Goal: Transaction & Acquisition: Subscribe to service/newsletter

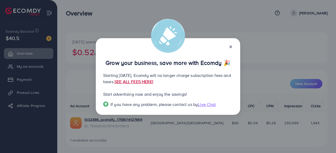
click at [153, 82] on link "SEE ALL FEES HERE!" at bounding box center [133, 82] width 39 height 6
click at [232, 49] on icon at bounding box center [231, 47] width 4 height 4
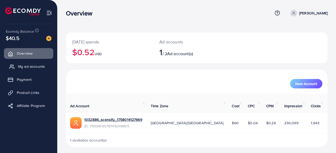
click at [32, 70] on link "My ad accounts" at bounding box center [28, 66] width 49 height 10
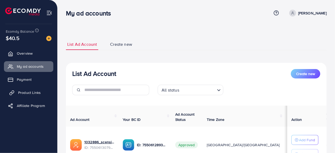
click at [25, 92] on span "Product Links" at bounding box center [29, 92] width 23 height 5
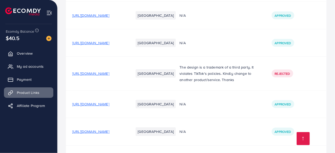
scroll to position [182, 0]
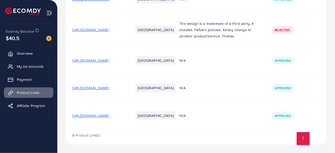
click at [109, 115] on span "[URL][DOMAIN_NAME]" at bounding box center [90, 115] width 37 height 5
click at [109, 90] on span "[URL][DOMAIN_NAME]" at bounding box center [90, 88] width 37 height 5
click at [109, 59] on span "[URL][DOMAIN_NAME]" at bounding box center [90, 60] width 37 height 5
click at [109, 29] on span "[URL][DOMAIN_NAME]" at bounding box center [90, 29] width 37 height 5
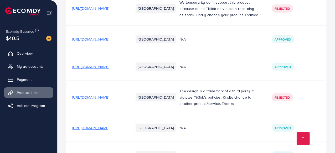
scroll to position [99, 0]
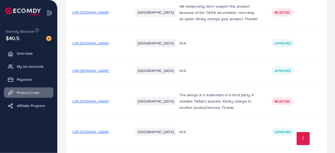
click at [109, 73] on span "[URL][DOMAIN_NAME]" at bounding box center [90, 70] width 37 height 5
click at [109, 15] on span "[URL][DOMAIN_NAME]" at bounding box center [90, 12] width 37 height 5
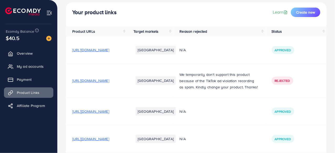
scroll to position [30, 0]
click at [302, 11] on span "Create new" at bounding box center [305, 12] width 19 height 5
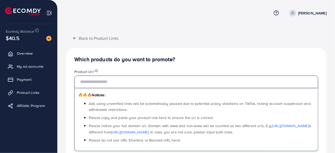
click at [145, 84] on input "text" at bounding box center [195, 82] width 243 height 13
paste input "**********"
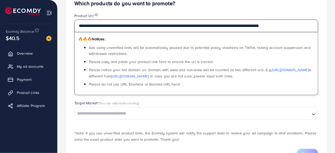
scroll to position [77, 0]
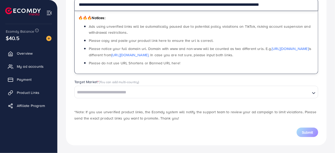
type input "**********"
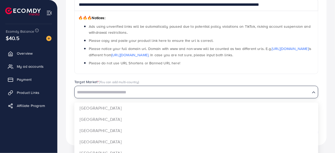
click at [149, 89] on input "Search for option" at bounding box center [192, 93] width 234 height 8
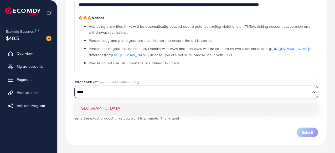
type input "****"
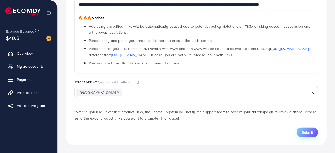
click at [302, 135] on span "Submit" at bounding box center [306, 132] width 11 height 5
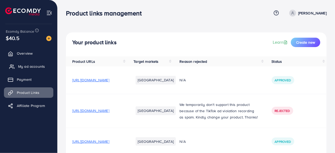
click at [34, 64] on link "My ad accounts" at bounding box center [28, 66] width 49 height 10
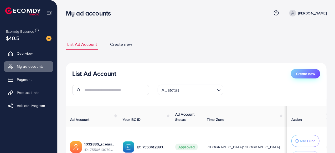
click at [301, 74] on span "Create new" at bounding box center [305, 73] width 19 height 5
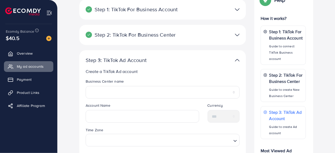
scroll to position [105, 0]
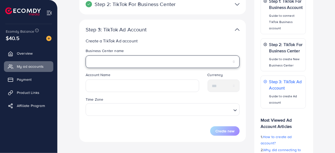
click at [185, 64] on select "**********" at bounding box center [163, 62] width 154 height 13
click at [156, 64] on select "**********" at bounding box center [163, 62] width 154 height 13
select select "**********"
click at [86, 56] on select "**********" at bounding box center [163, 62] width 154 height 13
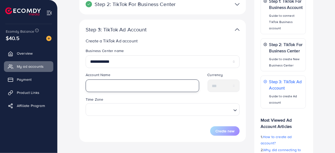
click at [136, 82] on input "text" at bounding box center [142, 86] width 113 height 13
type input "*"
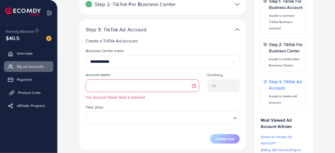
click at [33, 92] on span "Product Links" at bounding box center [29, 92] width 23 height 5
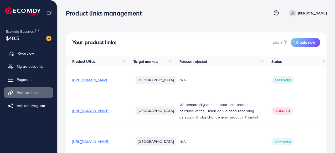
click at [20, 53] on span "Overview" at bounding box center [26, 53] width 16 height 5
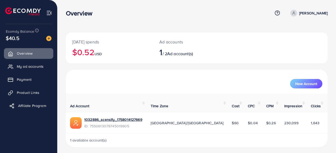
click at [25, 107] on span "Affiliate Program" at bounding box center [32, 105] width 28 height 5
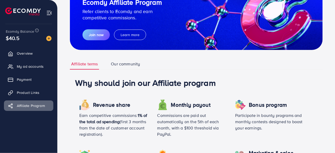
scroll to position [52, 0]
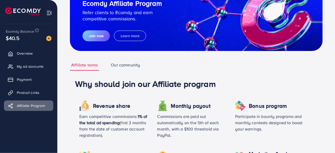
click at [119, 66] on link "Our community" at bounding box center [125, 65] width 32 height 11
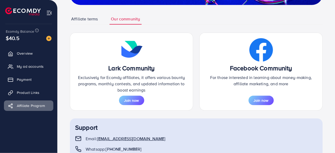
scroll to position [115, 0]
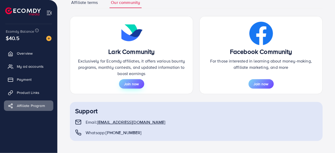
click at [131, 84] on span "Join now" at bounding box center [131, 84] width 15 height 5
click at [257, 83] on span "Join now" at bounding box center [260, 84] width 15 height 5
click at [130, 88] on button "Join now" at bounding box center [131, 84] width 25 height 9
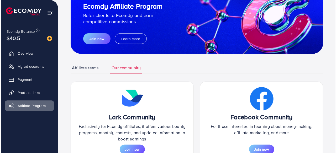
scroll to position [22, 0]
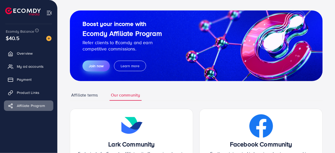
click at [95, 67] on span "Join now" at bounding box center [96, 65] width 15 height 5
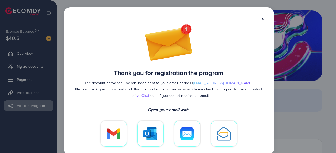
click at [121, 133] on div at bounding box center [113, 134] width 26 height 26
